Goal: Find contact information: Find contact information

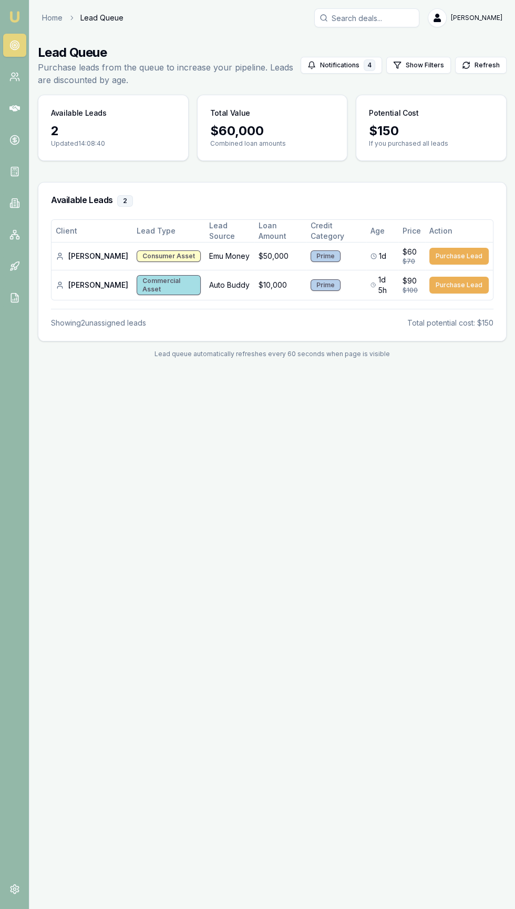
click at [14, 17] on img at bounding box center [14, 17] width 13 height 13
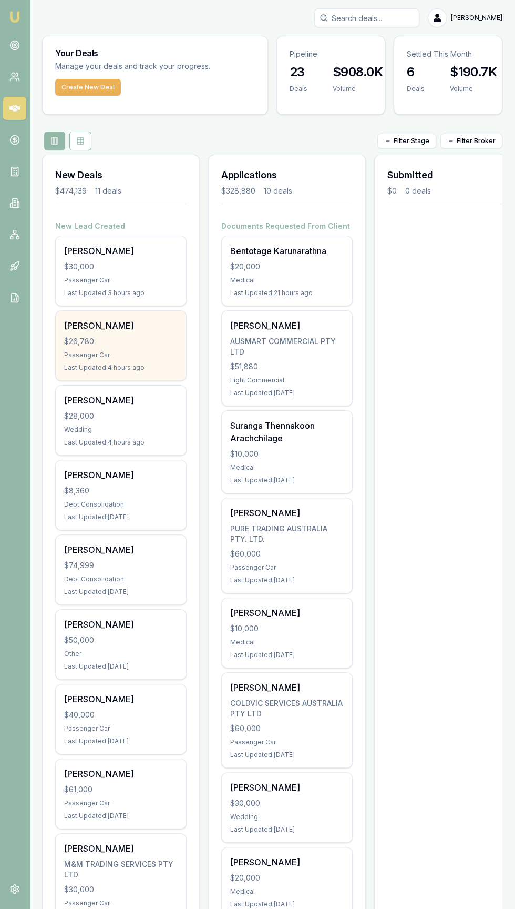
click at [101, 347] on div "Kulniti Nantawaroj $26,780 Passenger Car Last Updated: 4 hours ago" at bounding box center [121, 345] width 130 height 69
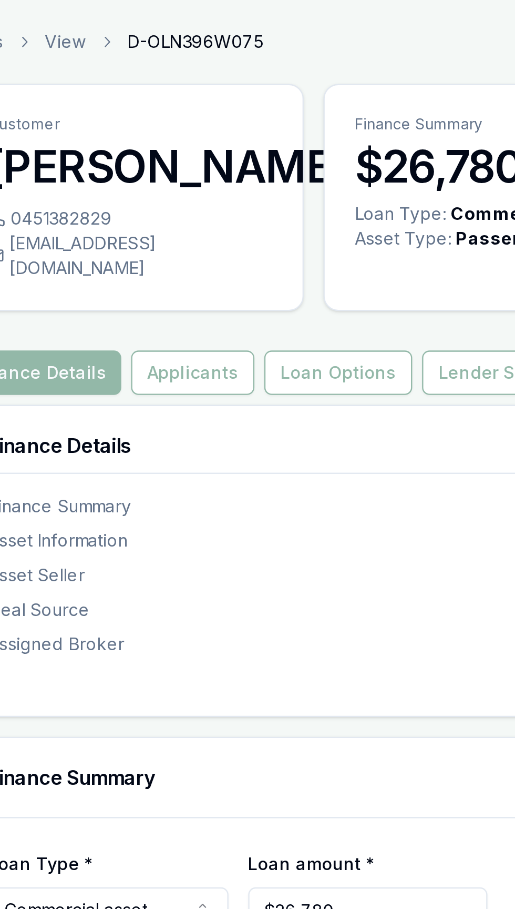
click at [80, 82] on h3 "[PERSON_NAME]" at bounding box center [115, 70] width 121 height 21
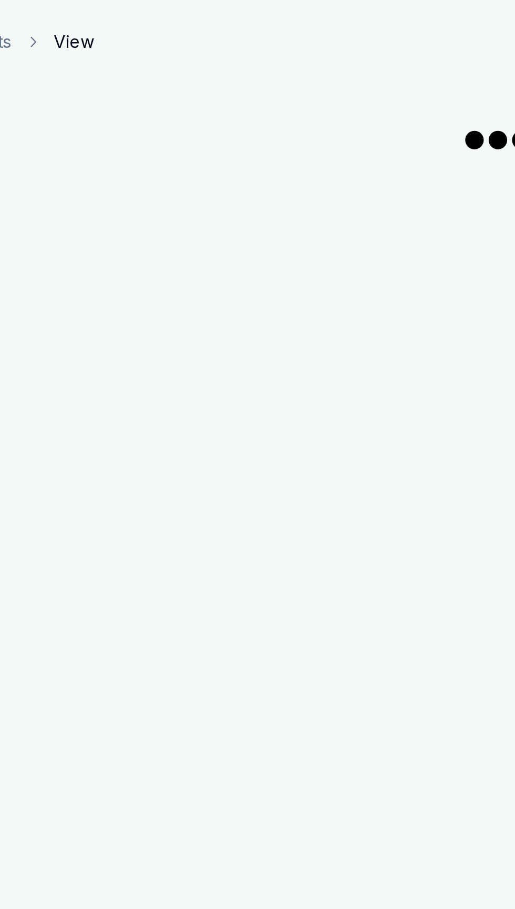
click at [84, 114] on div "Emu Broker Clients View [PERSON_NAME] Toggle Menu" at bounding box center [257, 454] width 515 height 909
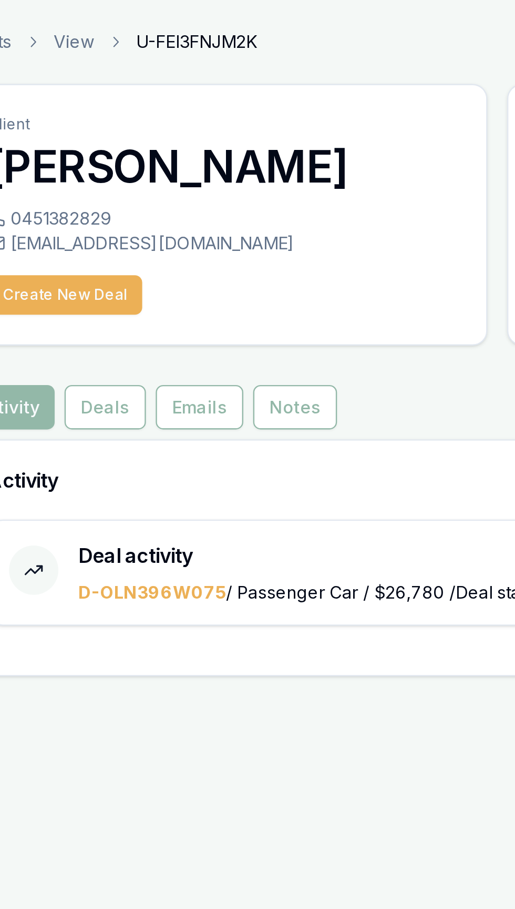
click at [89, 92] on div "0451382829" at bounding box center [155, 93] width 200 height 11
